Goal: Transaction & Acquisition: Download file/media

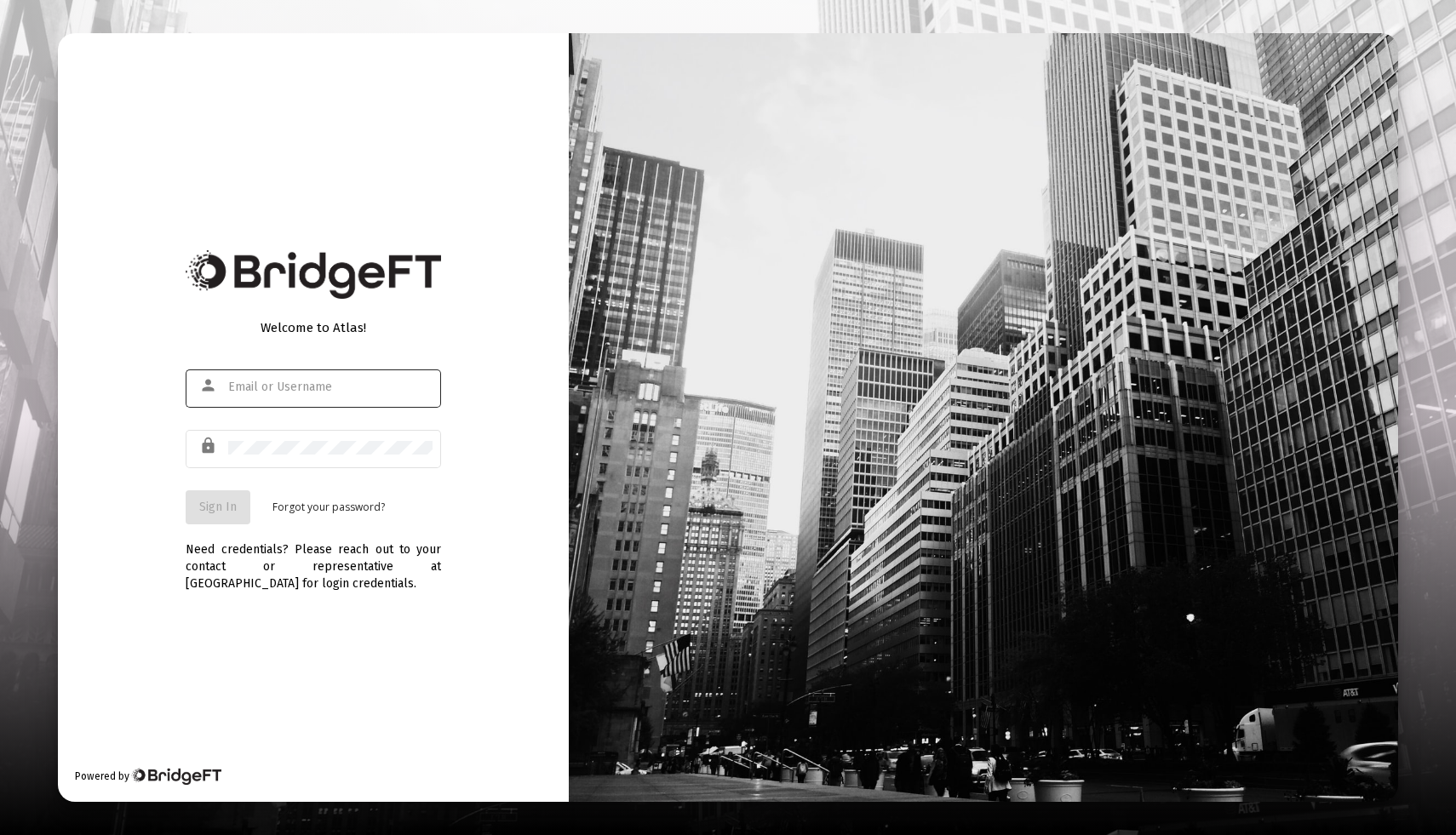
type input "[EMAIL_ADDRESS][DOMAIN_NAME]"
click at [213, 516] on button "Sign In" at bounding box center [218, 507] width 64 height 34
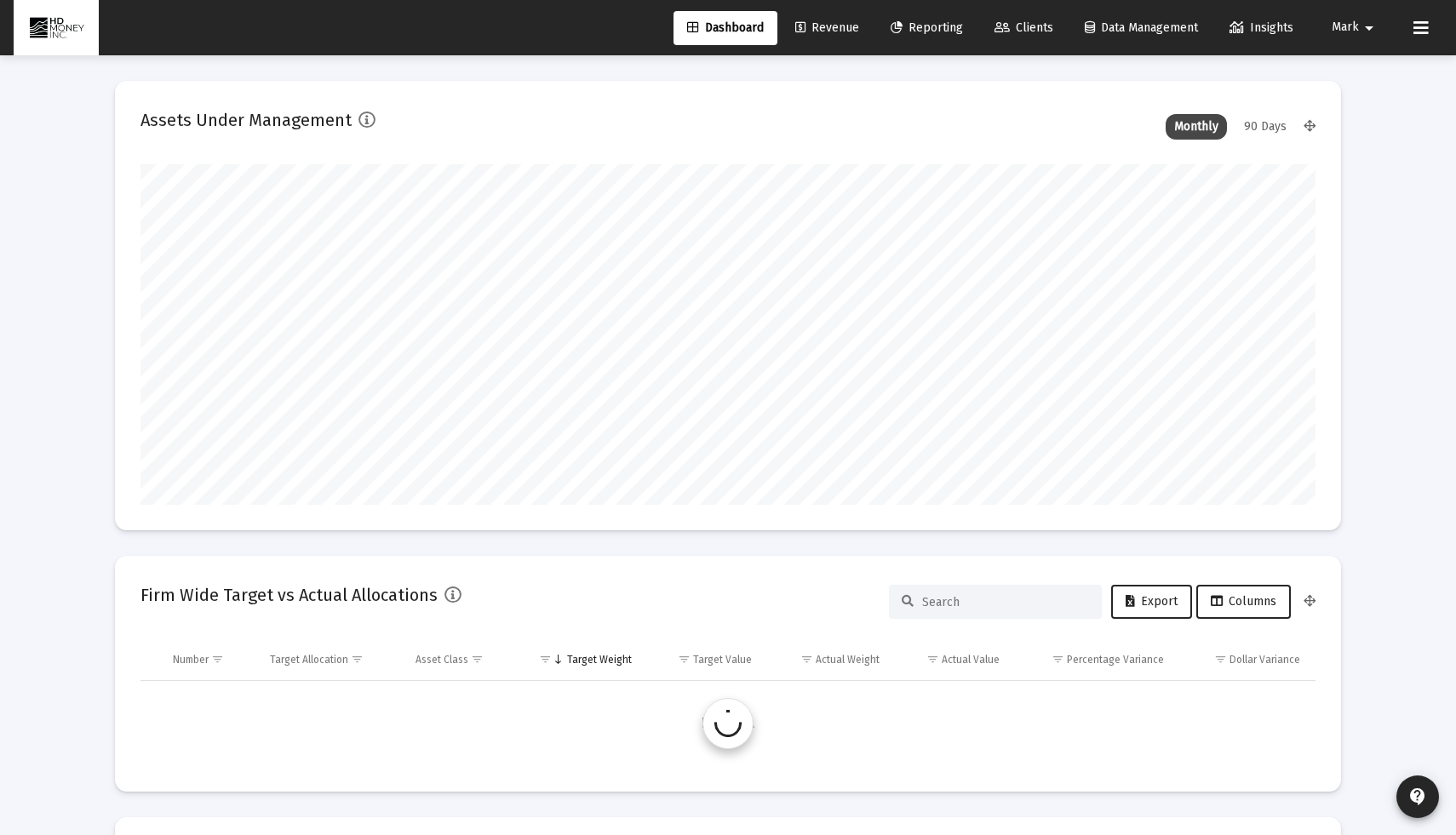
scroll to position [341, 632]
type input "[DATE]"
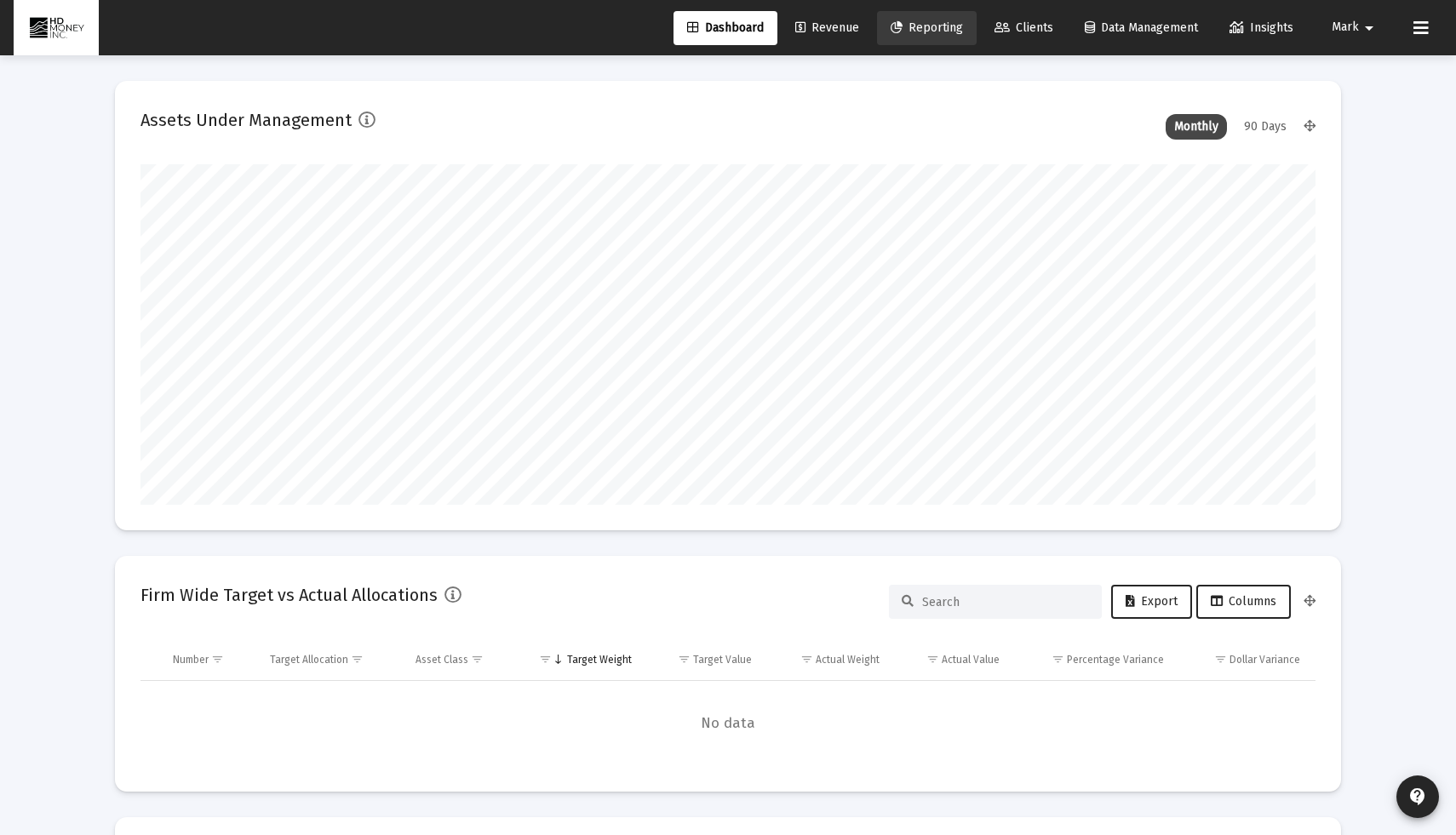
click at [942, 37] on link "Reporting" at bounding box center [927, 28] width 99 height 34
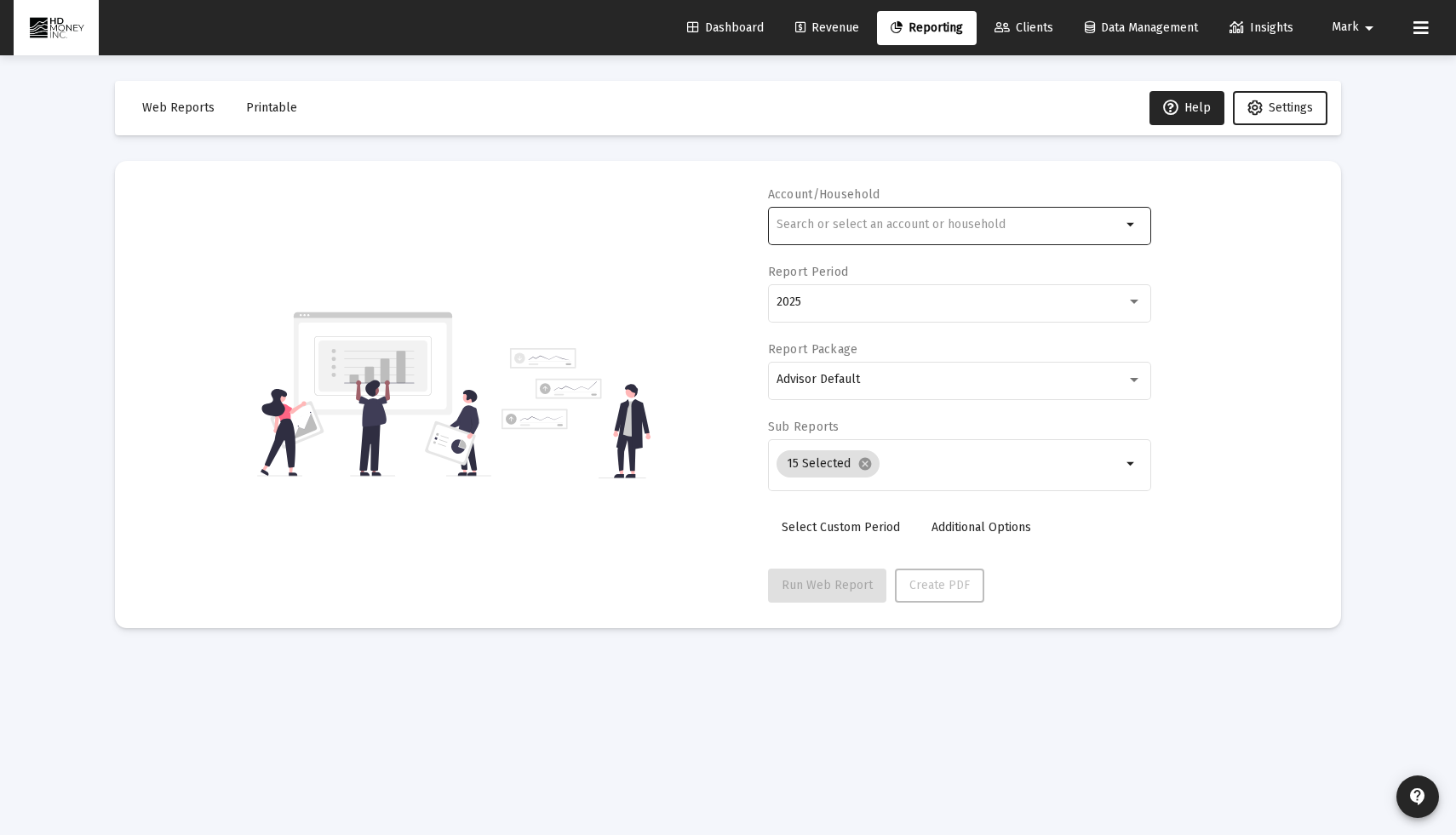
click at [938, 210] on div at bounding box center [949, 224] width 345 height 41
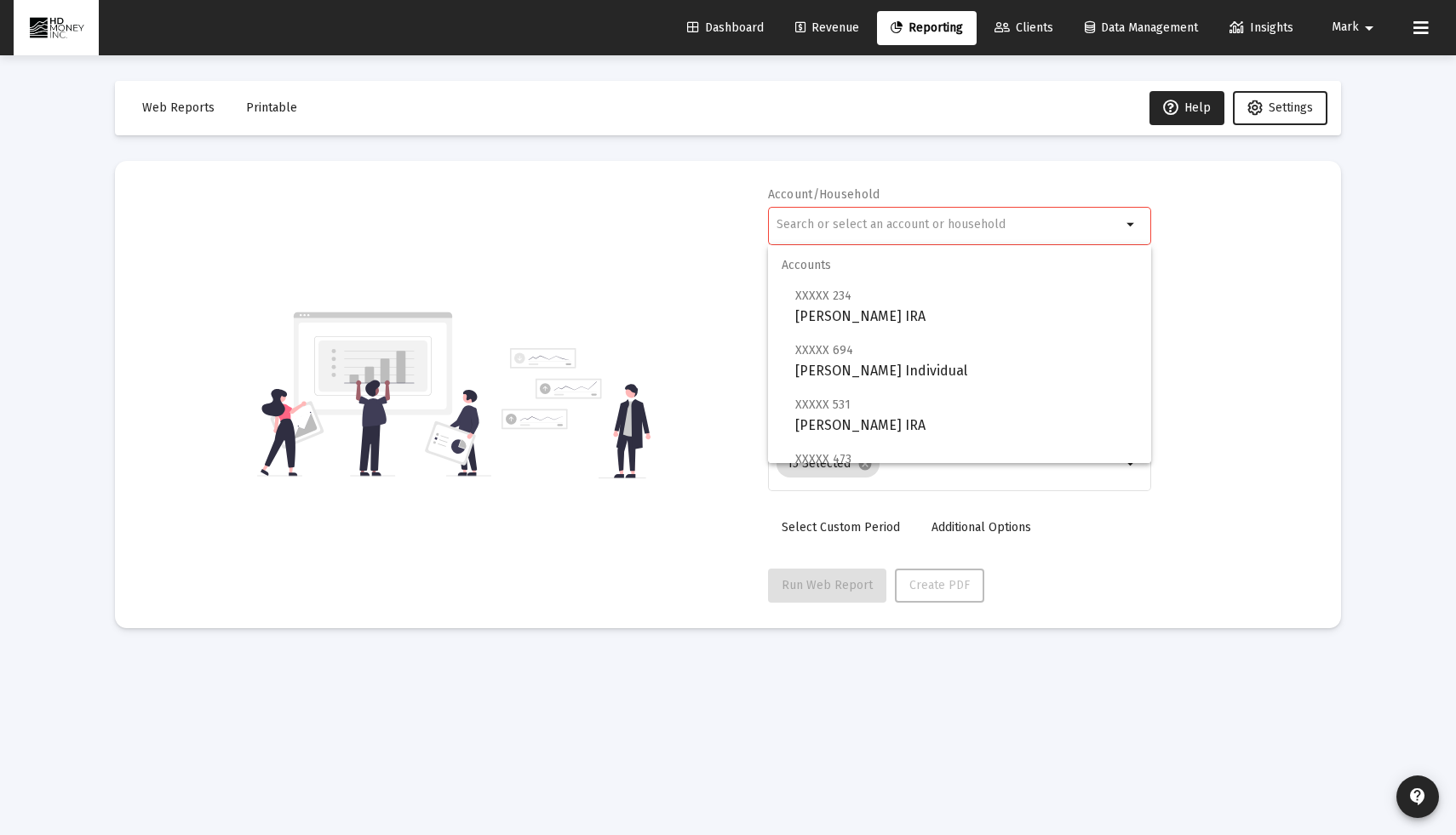
click at [317, 125] on mat-toolbar-row "Web Reports Printable Help Settings" at bounding box center [728, 108] width 1226 height 54
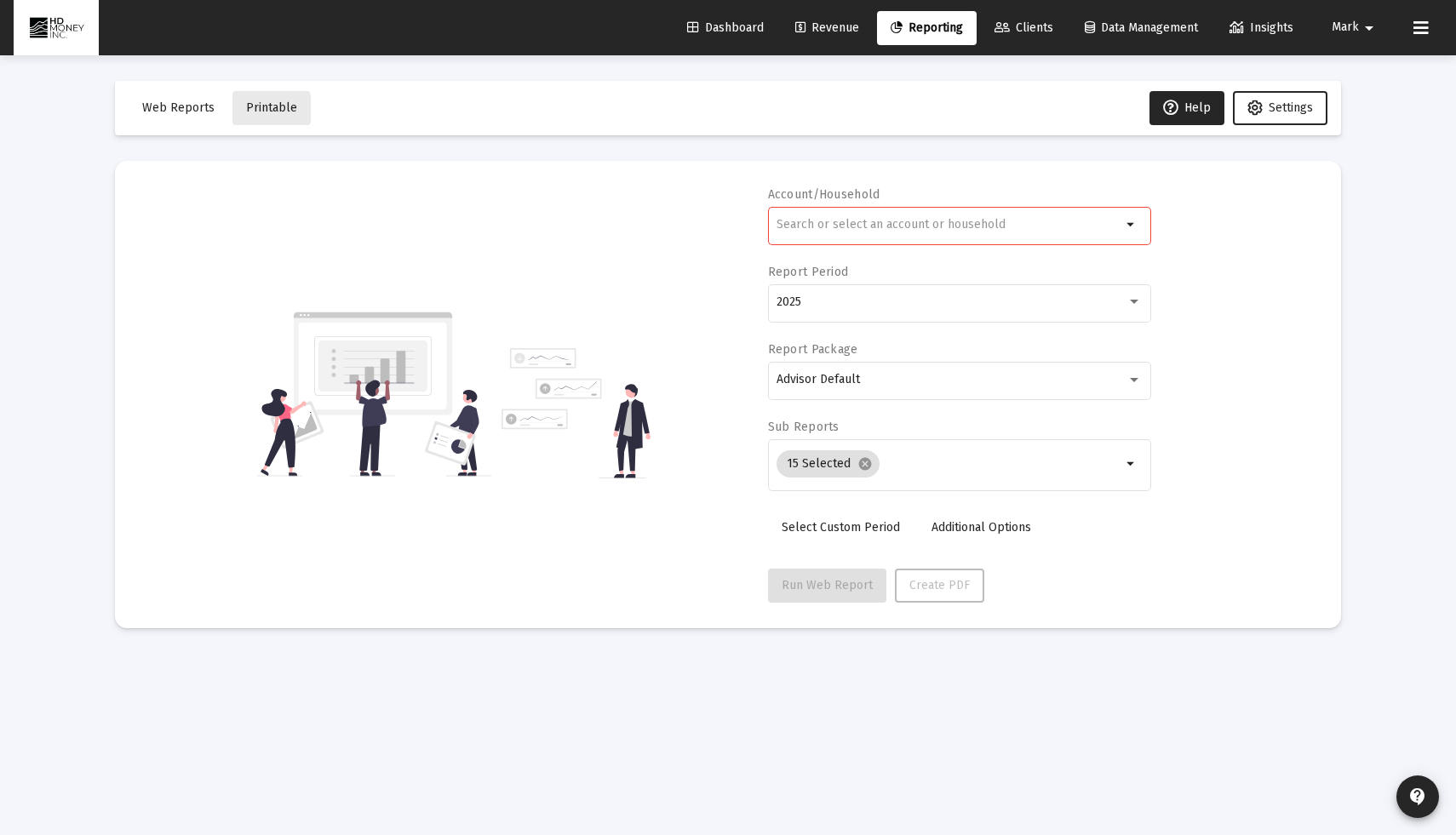
click at [247, 116] on button "Printable" at bounding box center [272, 108] width 78 height 34
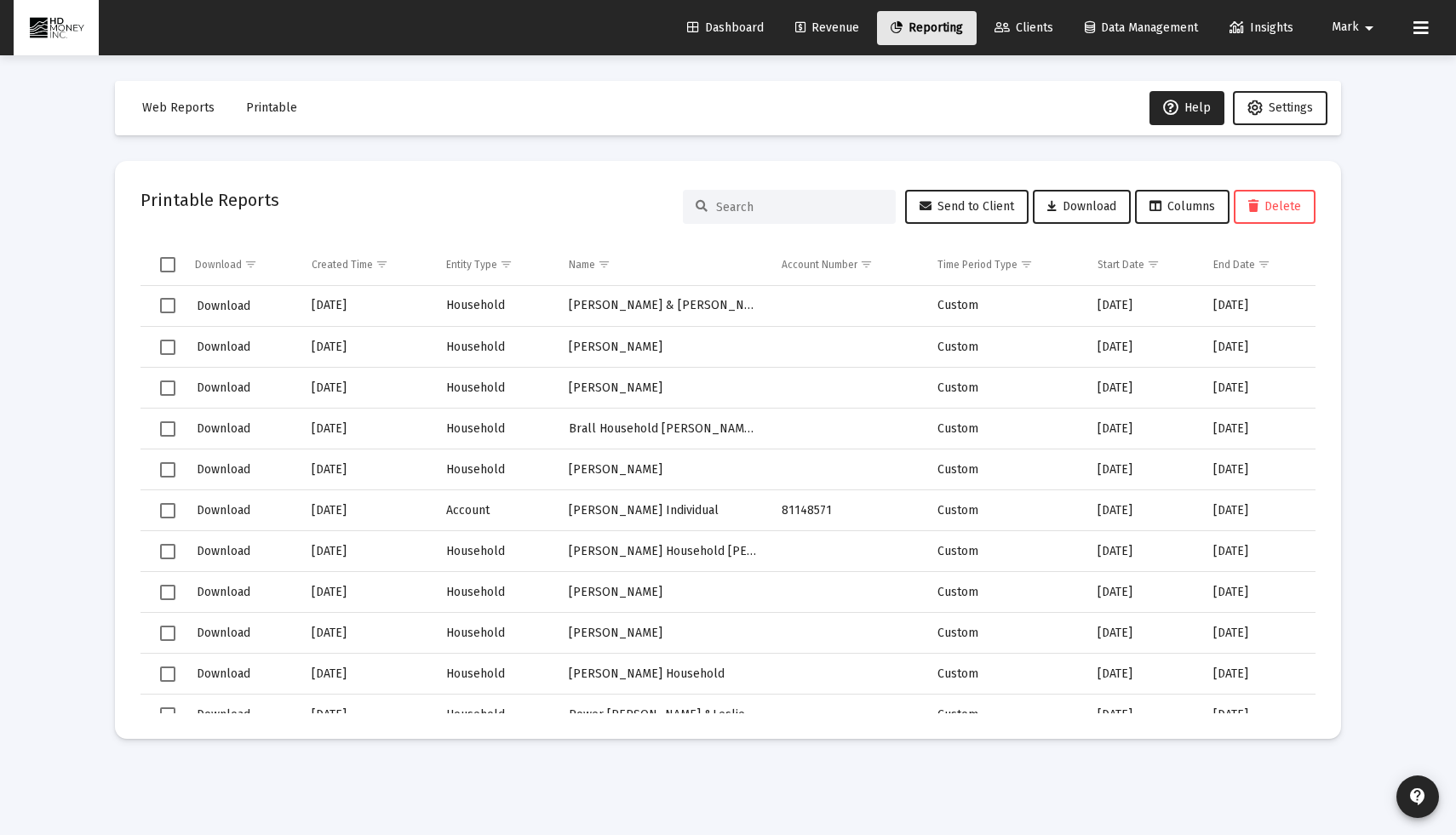
click at [933, 26] on span "Reporting" at bounding box center [927, 28] width 73 height 15
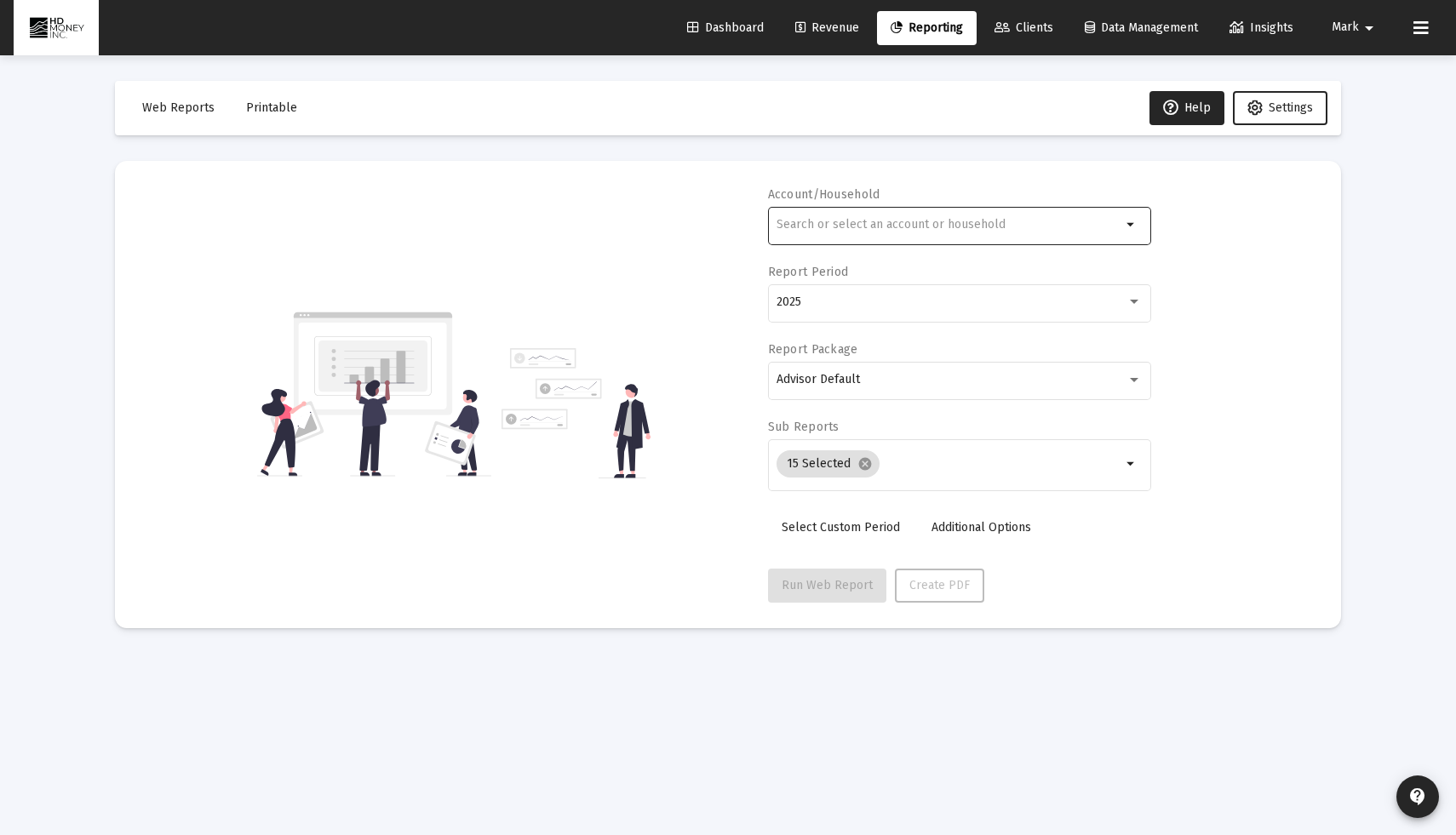
click at [905, 219] on input "text" at bounding box center [949, 225] width 345 height 14
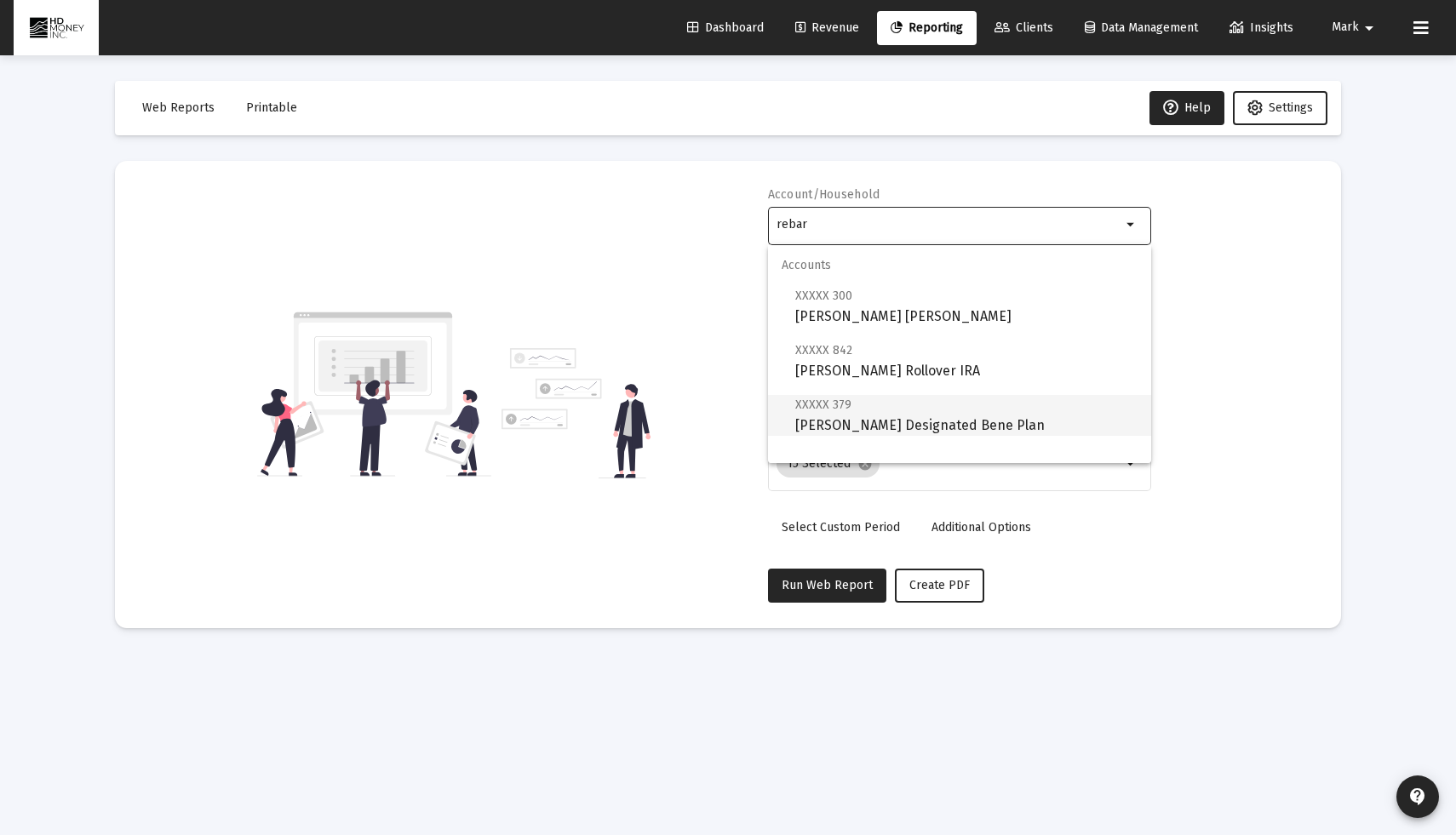
scroll to position [68, 0]
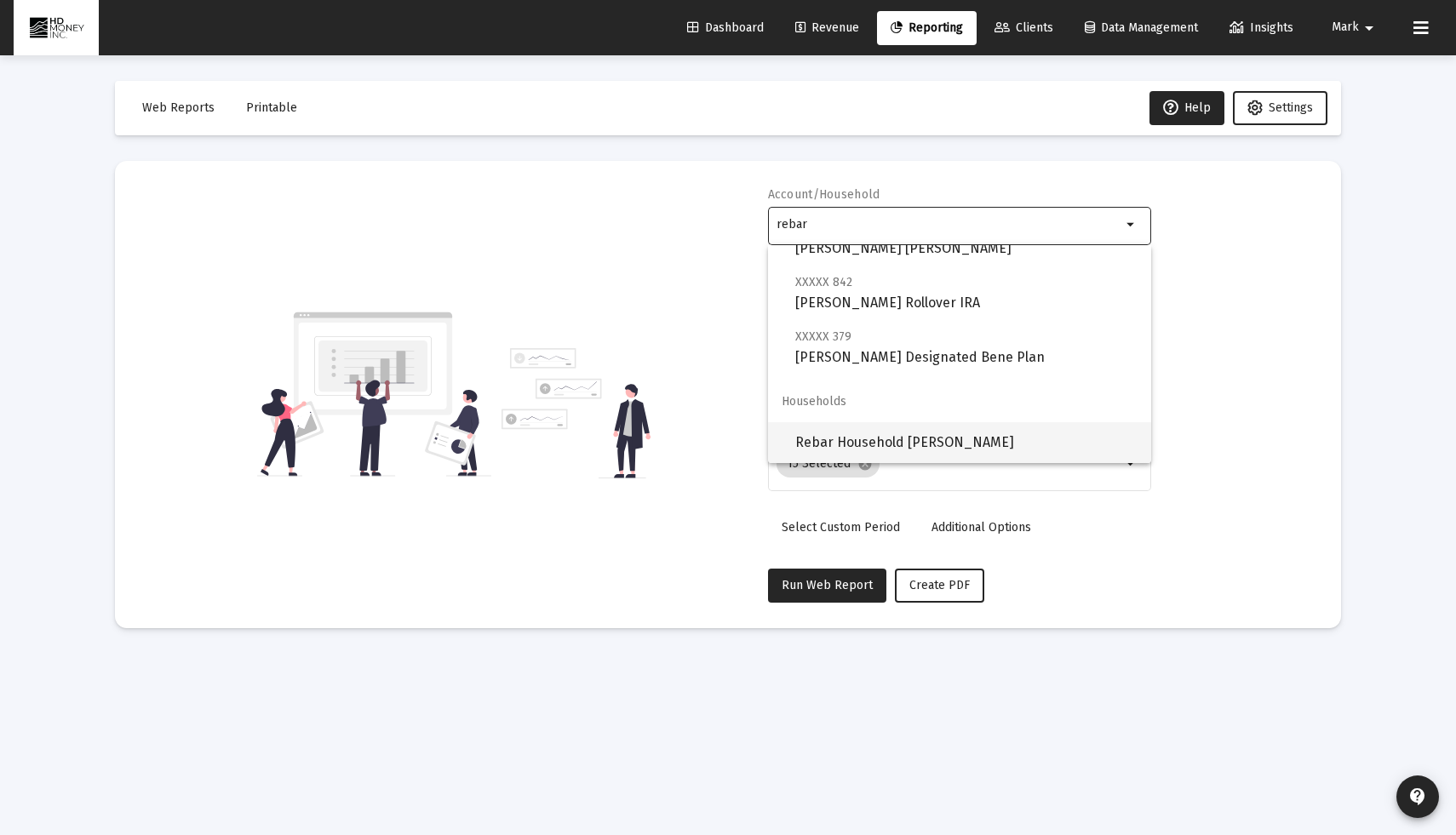
click at [887, 448] on span "Rebar Household Michael" at bounding box center [966, 443] width 342 height 41
type input "Rebar Household Michael"
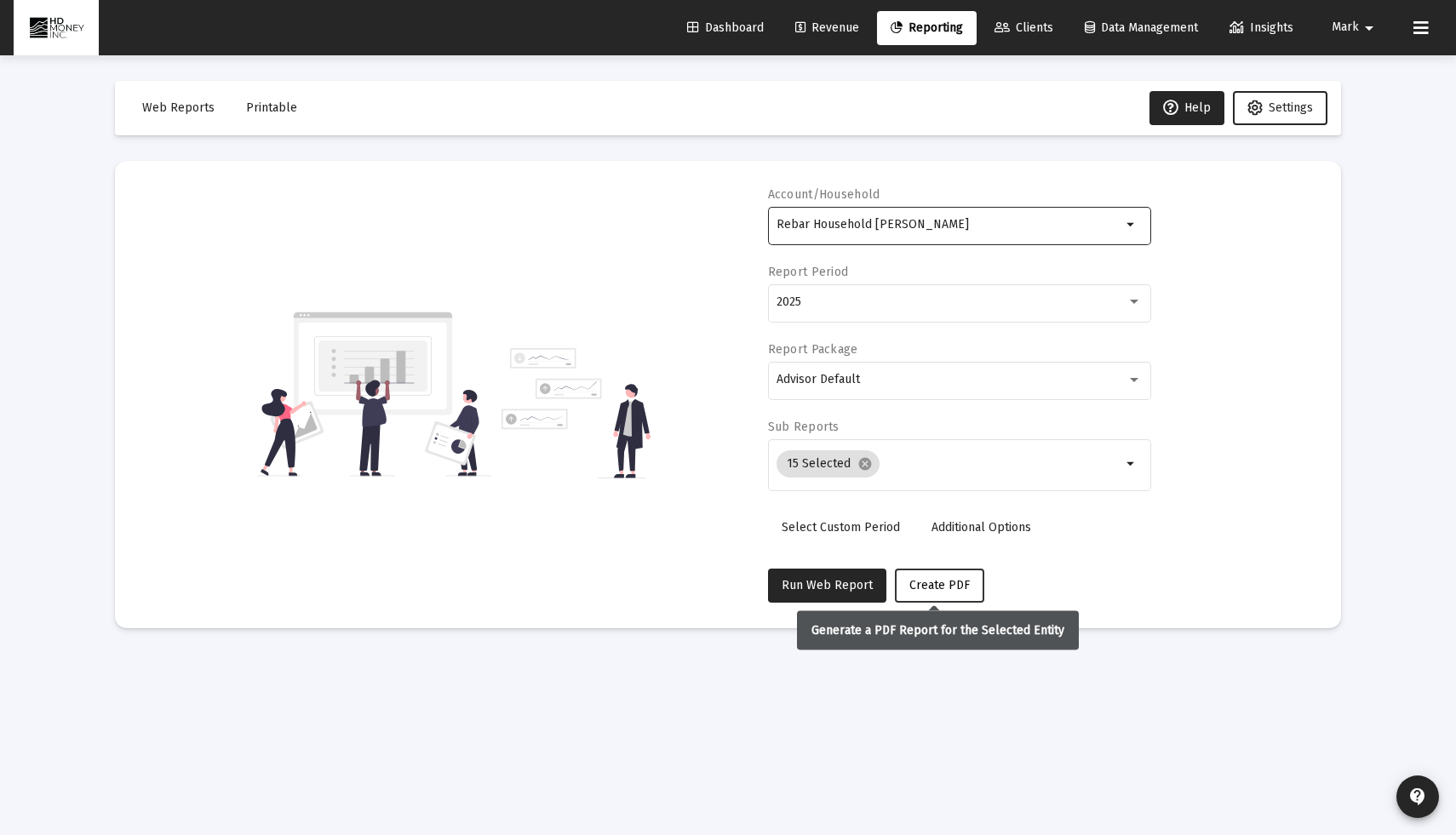
click at [935, 586] on span "Create PDF" at bounding box center [940, 586] width 61 height 15
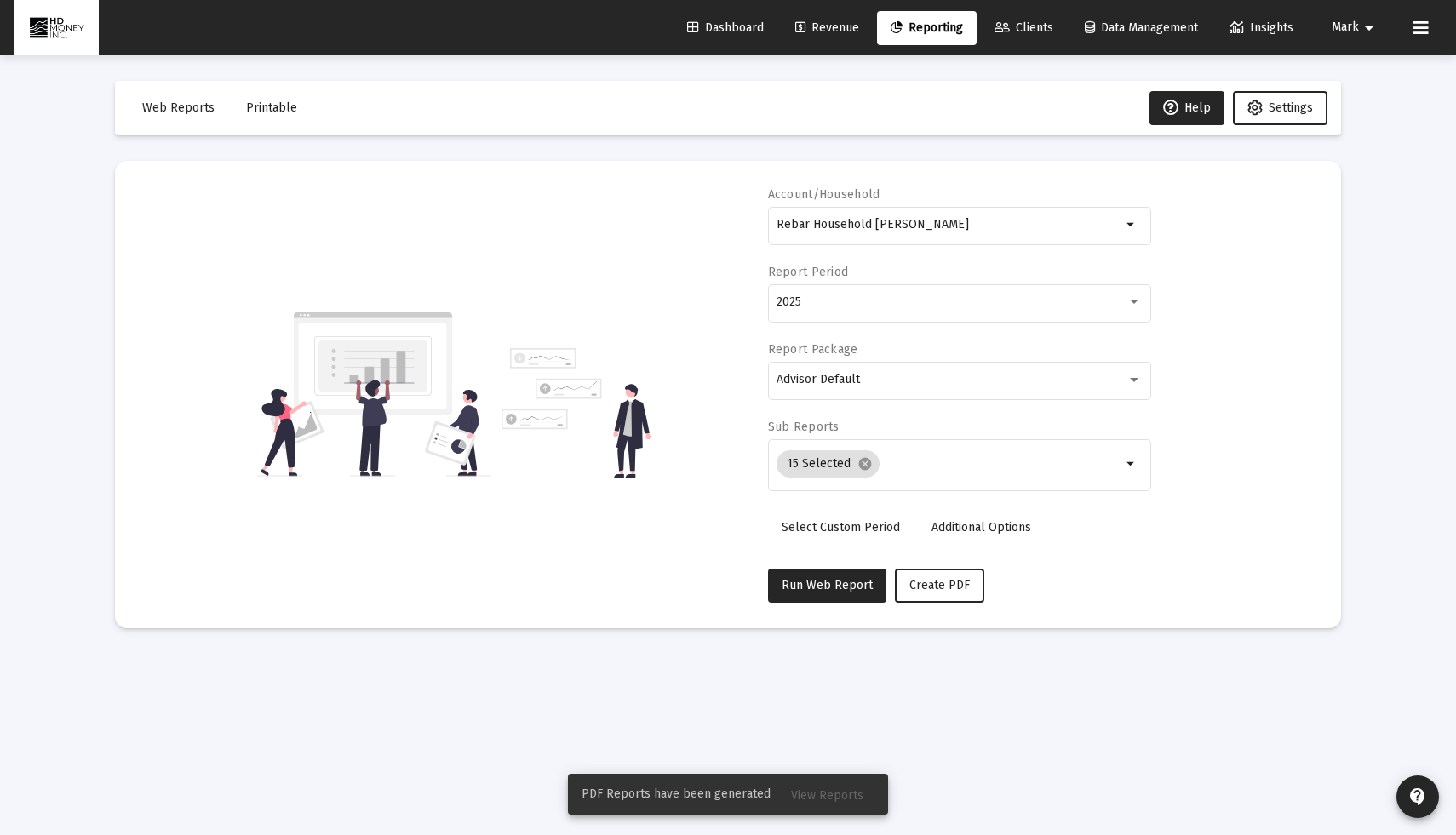
click at [840, 805] on button "View Reports" at bounding box center [826, 794] width 99 height 30
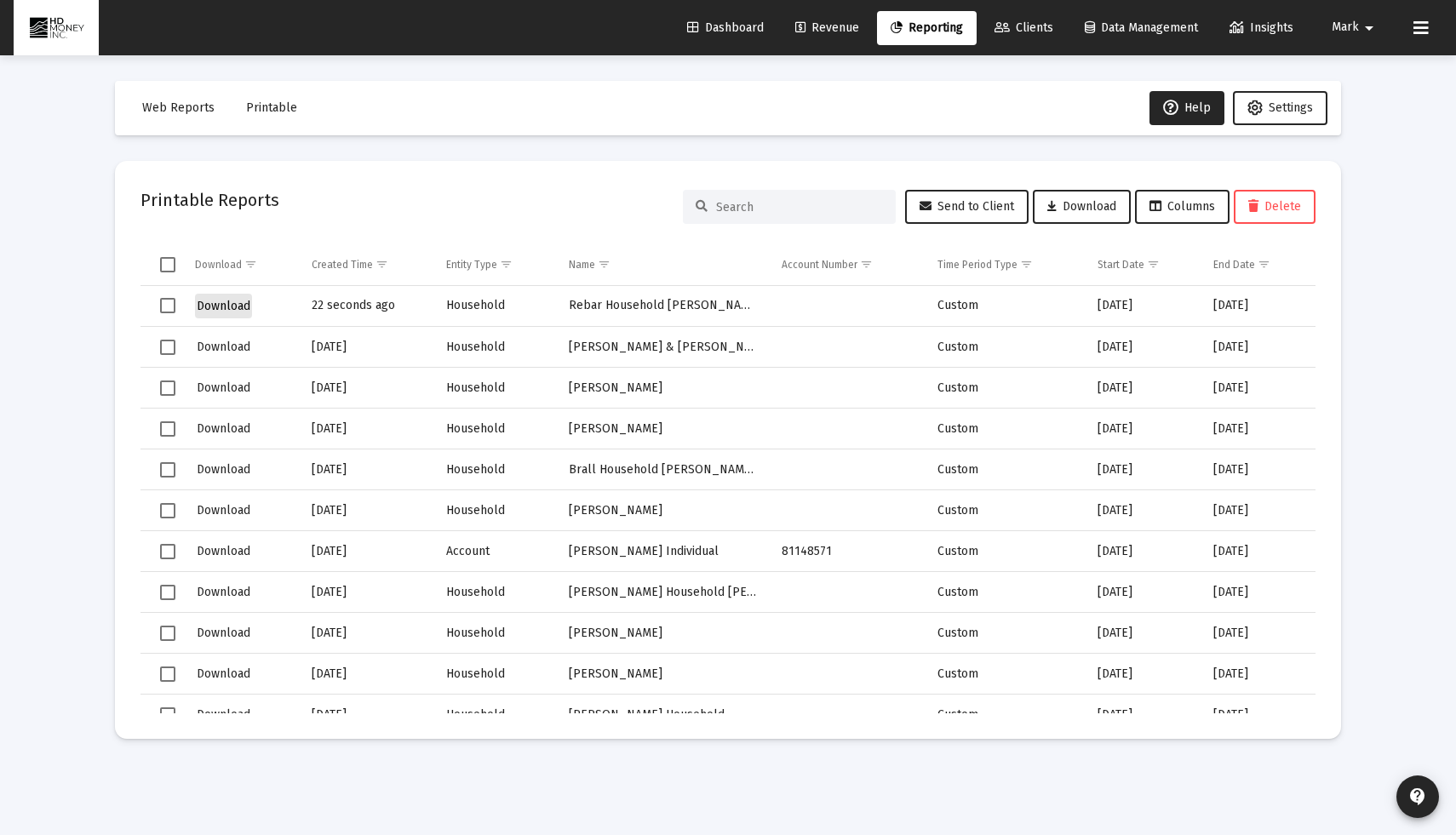
click at [215, 299] on span "Download" at bounding box center [224, 307] width 53 height 15
